Goal: Task Accomplishment & Management: Manage account settings

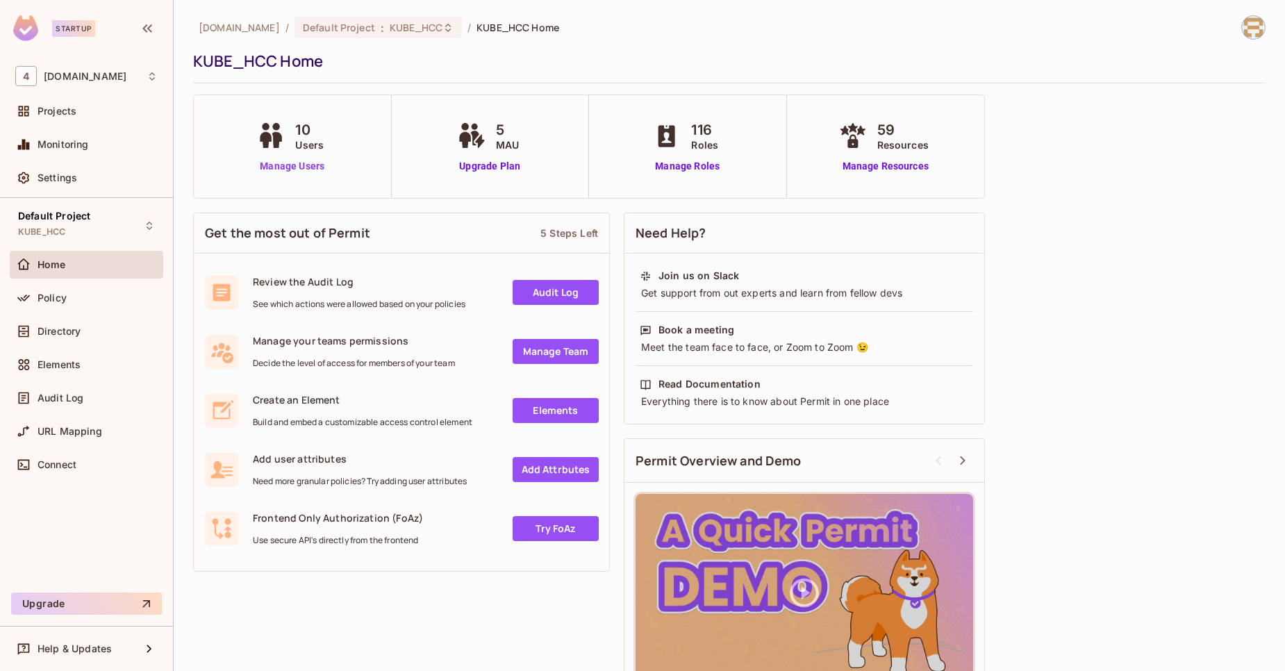
click at [272, 171] on link "Manage Users" at bounding box center [291, 166] width 77 height 15
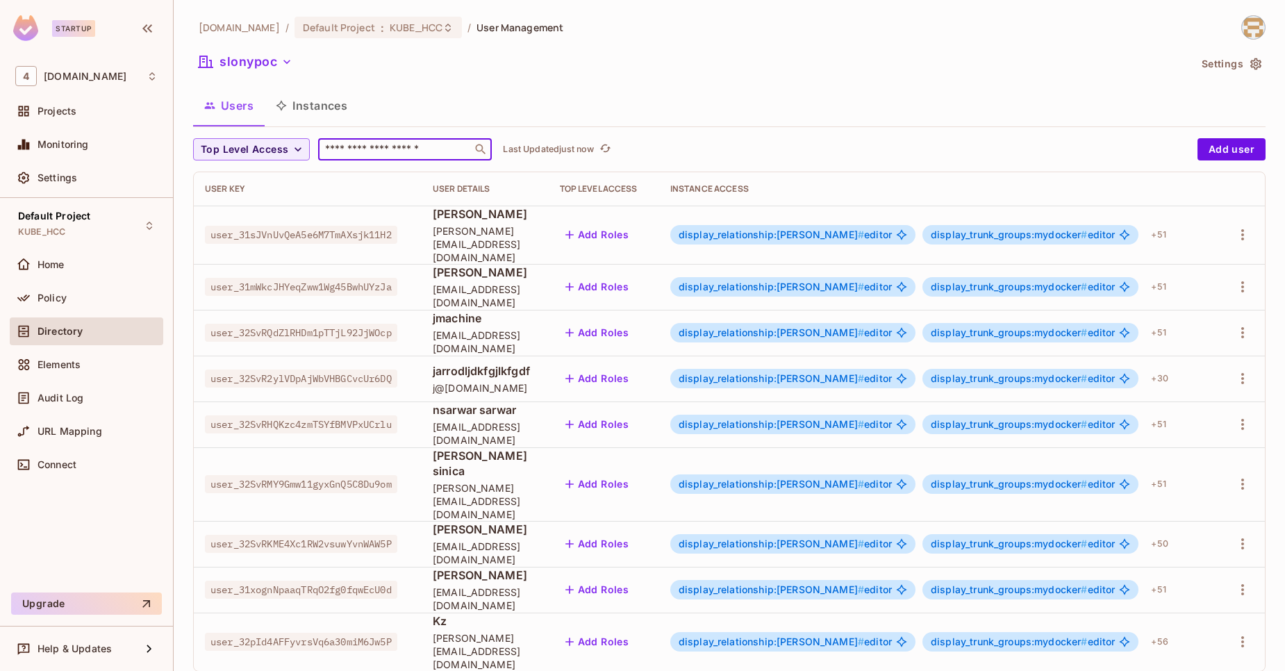
click at [350, 153] on input "text" at bounding box center [395, 149] width 146 height 14
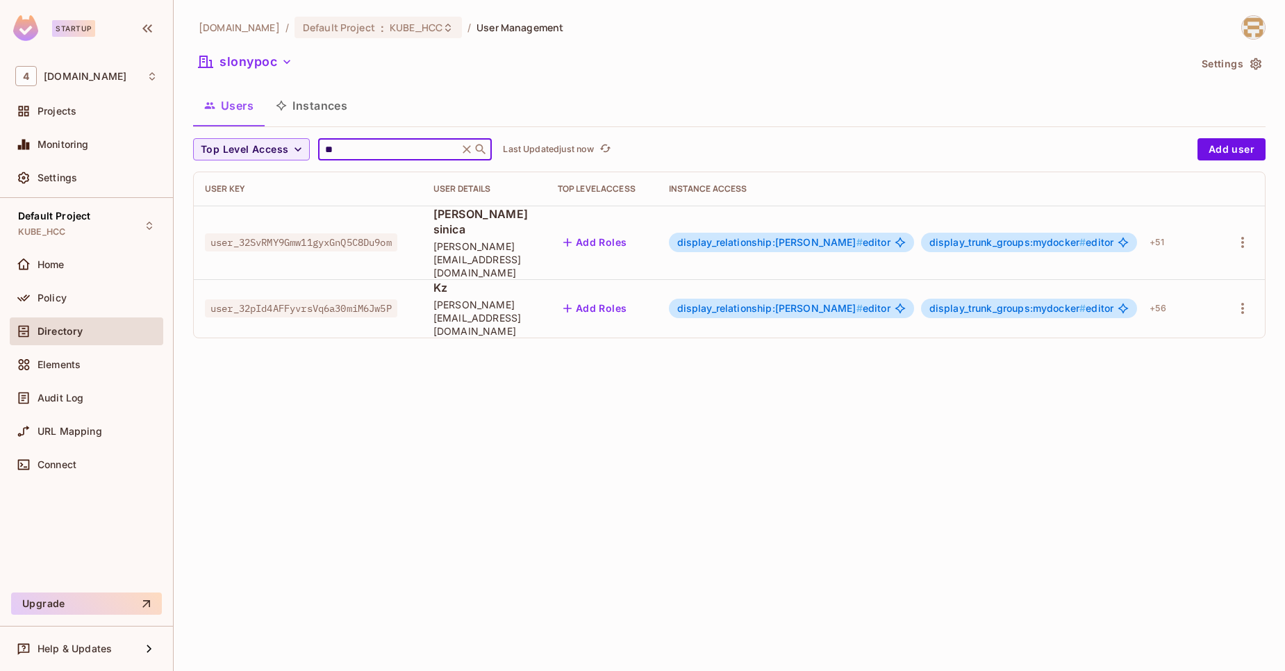
type input "**"
click at [367, 279] on td "user_32pId4AFFyvrsVq6a30miM6Jw5P" at bounding box center [308, 308] width 228 height 58
copy span "user_32pId4AFFyvrsVq6a30miM6Jw5P"
drag, startPoint x: 579, startPoint y: 283, endPoint x: 428, endPoint y: 288, distance: 151.5
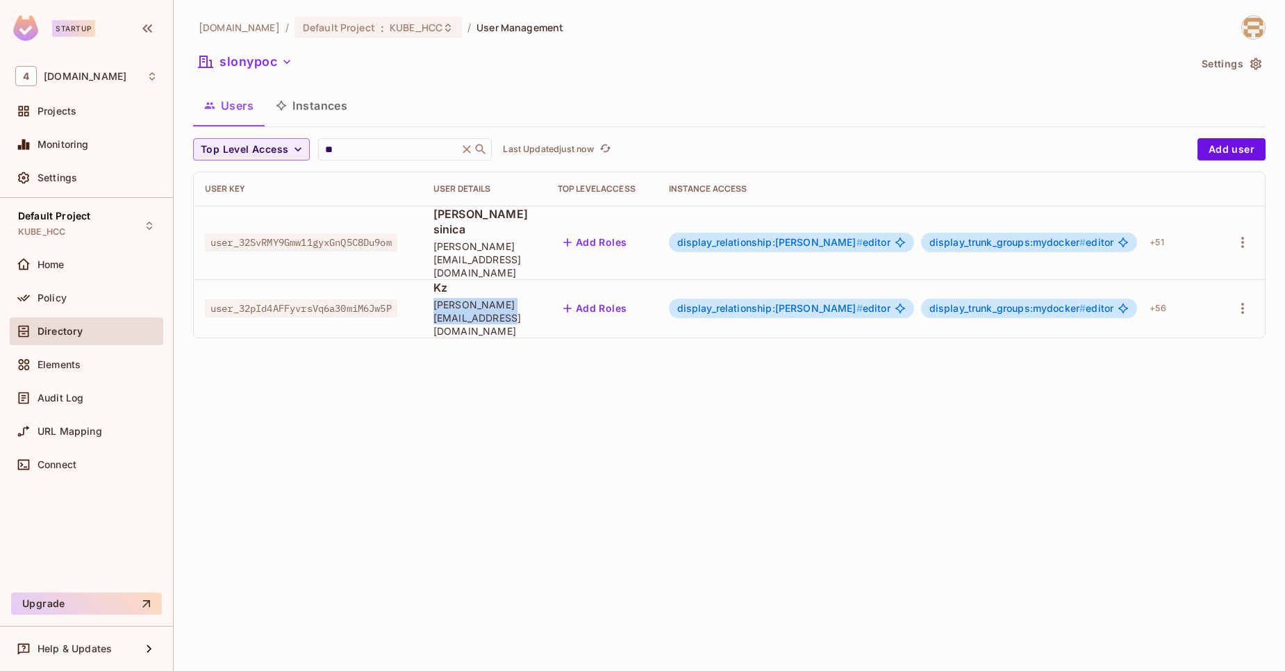
click at [428, 288] on td "Kz [PERSON_NAME][EMAIL_ADDRESS][DOMAIN_NAME]" at bounding box center [484, 308] width 124 height 58
